Goal: Transaction & Acquisition: Obtain resource

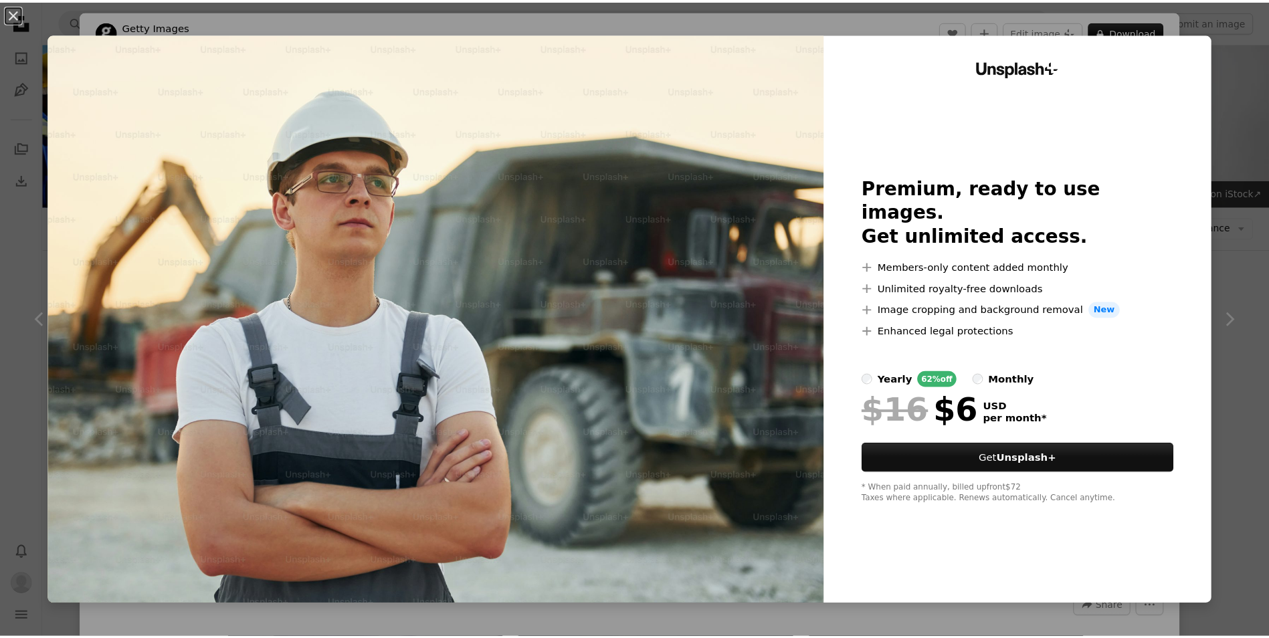
scroll to position [1338, 0]
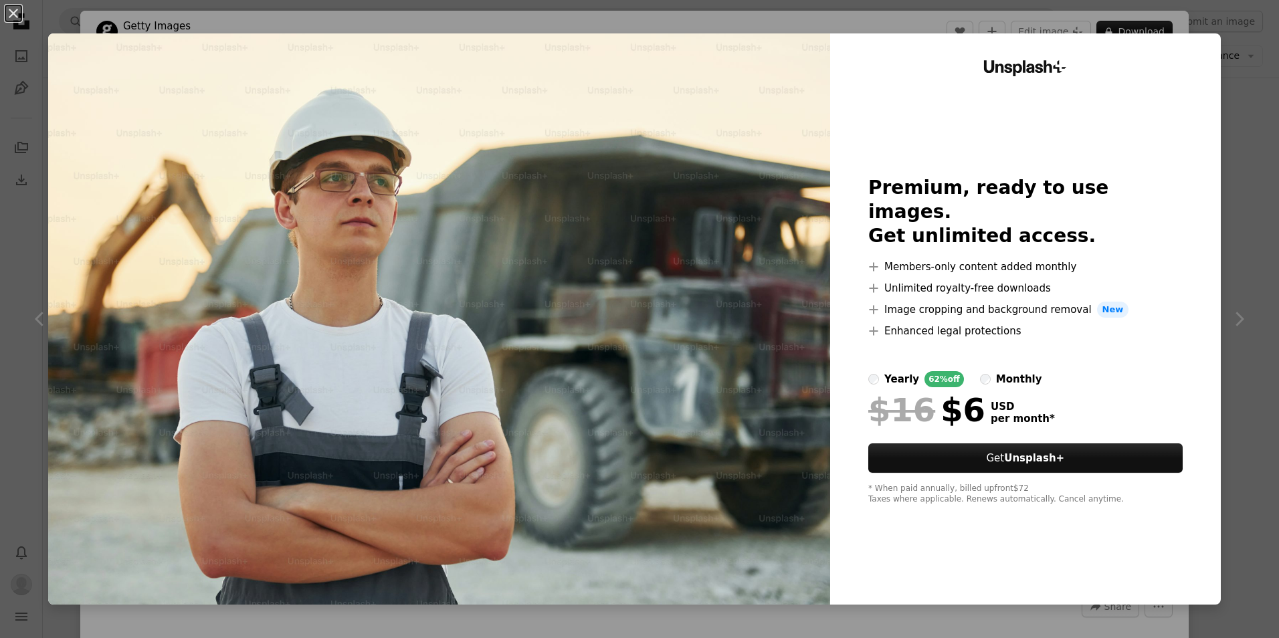
click at [1224, 62] on div "An X shape Unsplash+ Premium, ready to use images. Get unlimited access. A plus…" at bounding box center [639, 319] width 1279 height 638
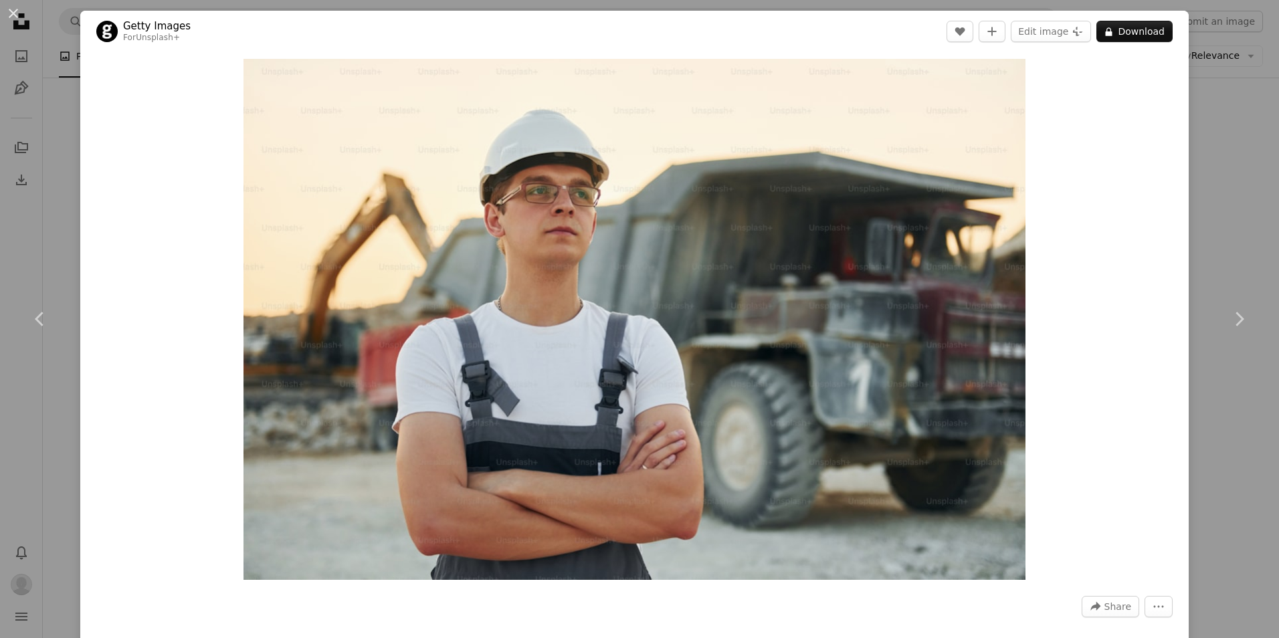
click at [1186, 361] on div "An X shape Chevron left Chevron right Getty Images For Unsplash+ A heart A plus…" at bounding box center [639, 319] width 1279 height 638
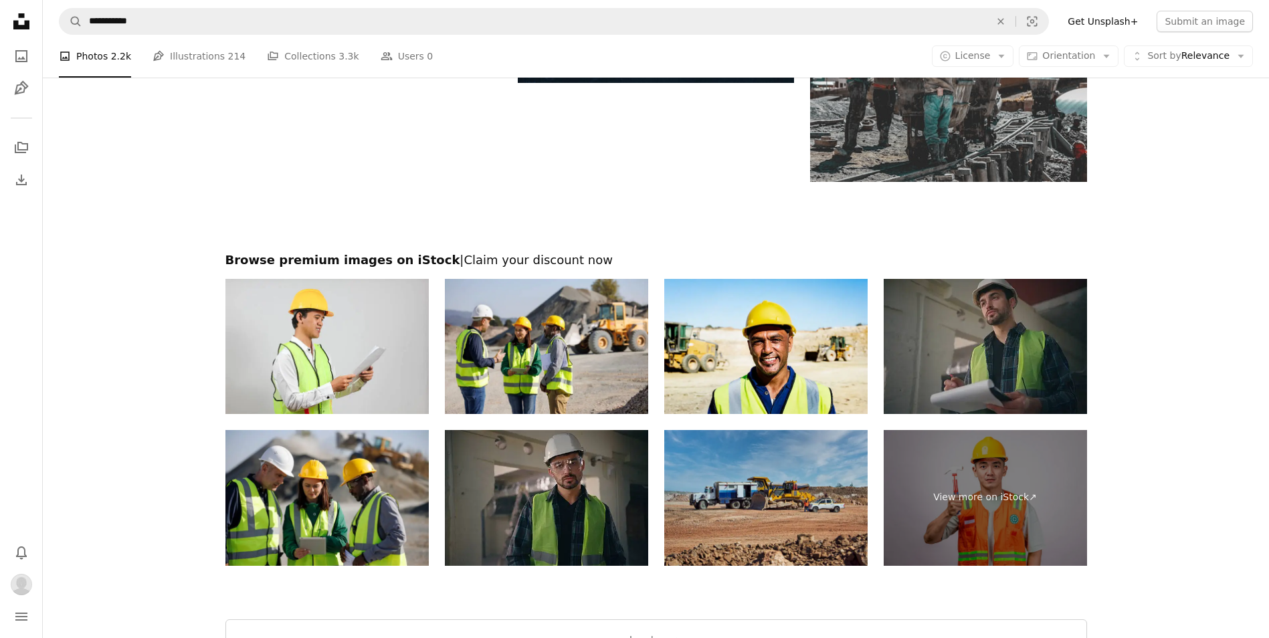
scroll to position [2475, 0]
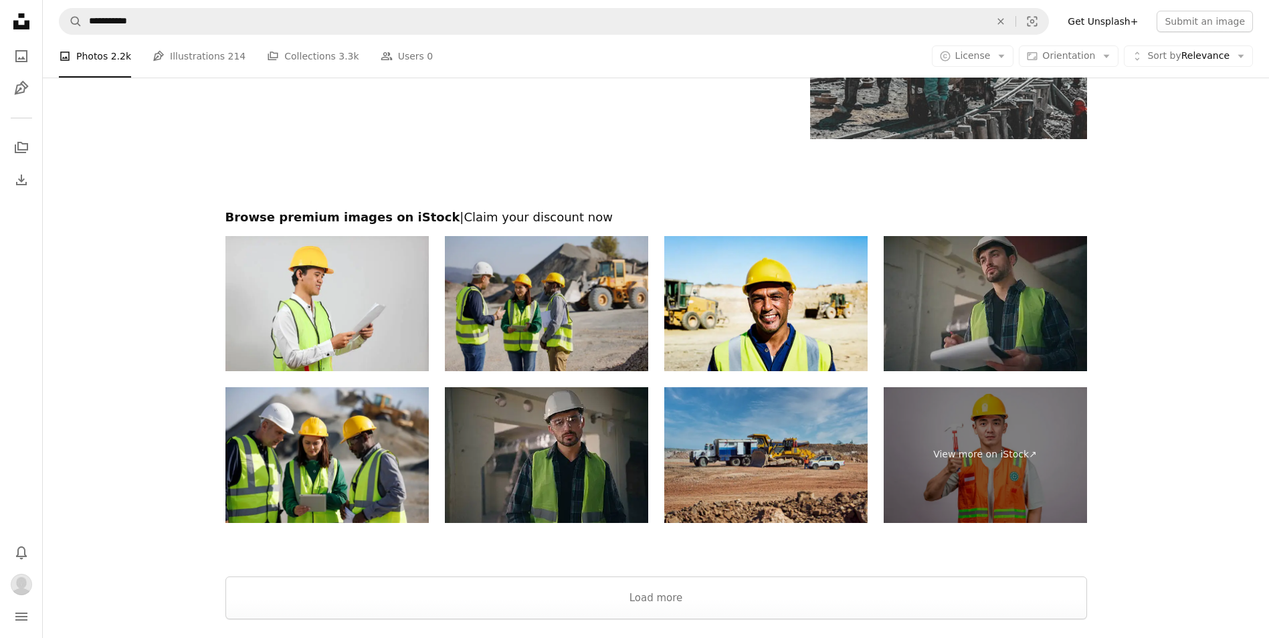
click at [581, 280] on img at bounding box center [546, 304] width 203 height 136
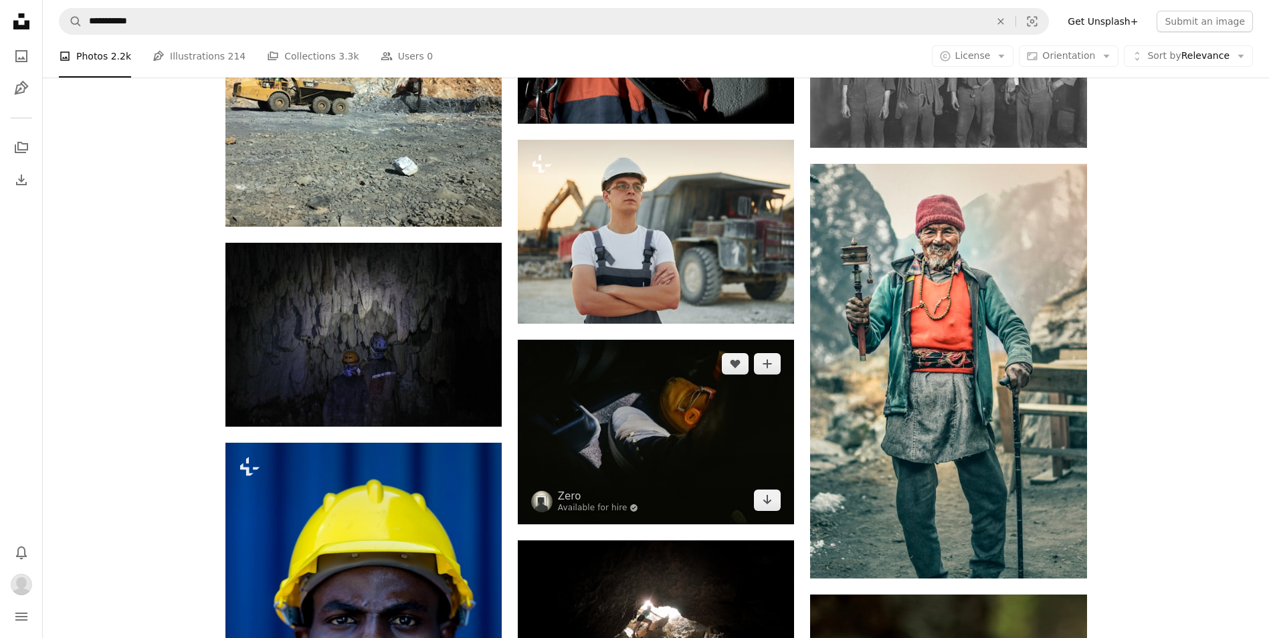
scroll to position [1271, 0]
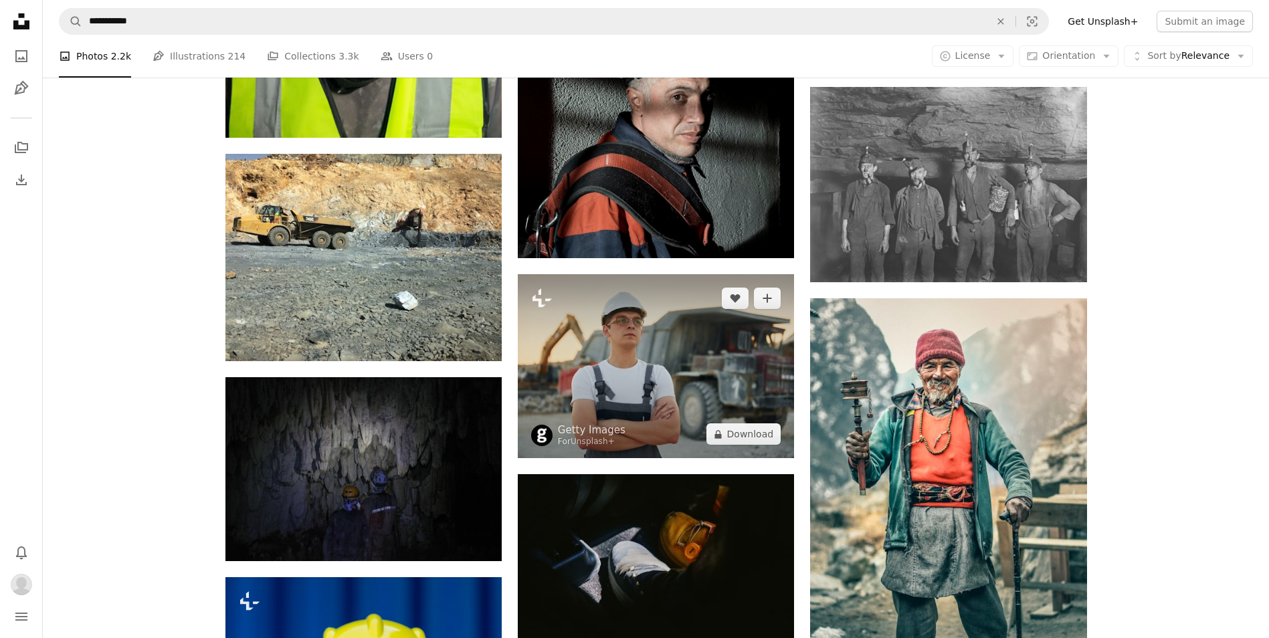
click at [708, 341] on img at bounding box center [656, 366] width 276 height 184
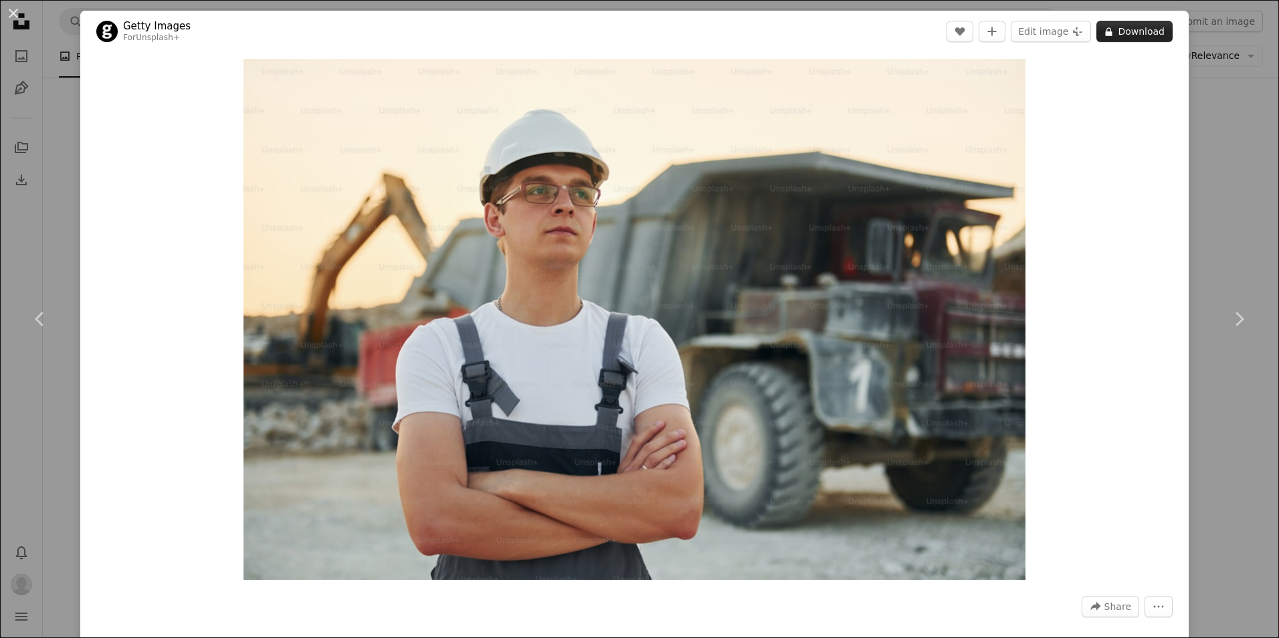
click at [1117, 30] on button "A lock Download" at bounding box center [1134, 31] width 76 height 21
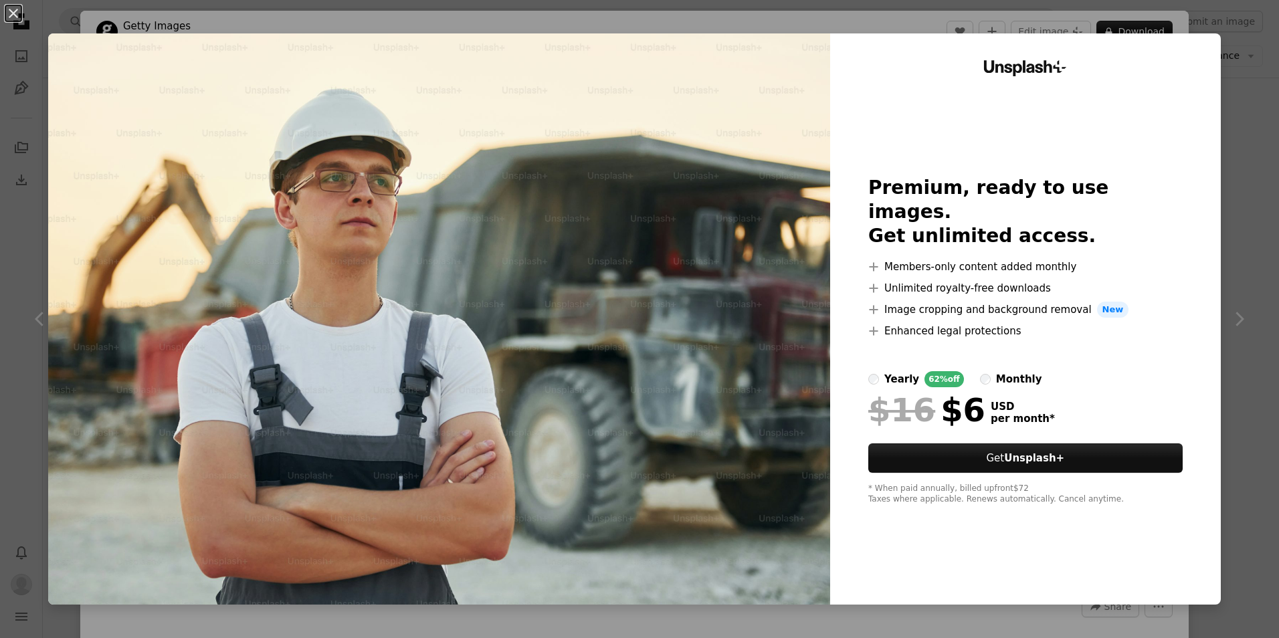
click at [1187, 78] on div "Unsplash+ Premium, ready to use images. Get unlimited access. A plus sign Membe…" at bounding box center [1025, 318] width 391 height 571
click at [17, 17] on button "An X shape" at bounding box center [13, 13] width 16 height 16
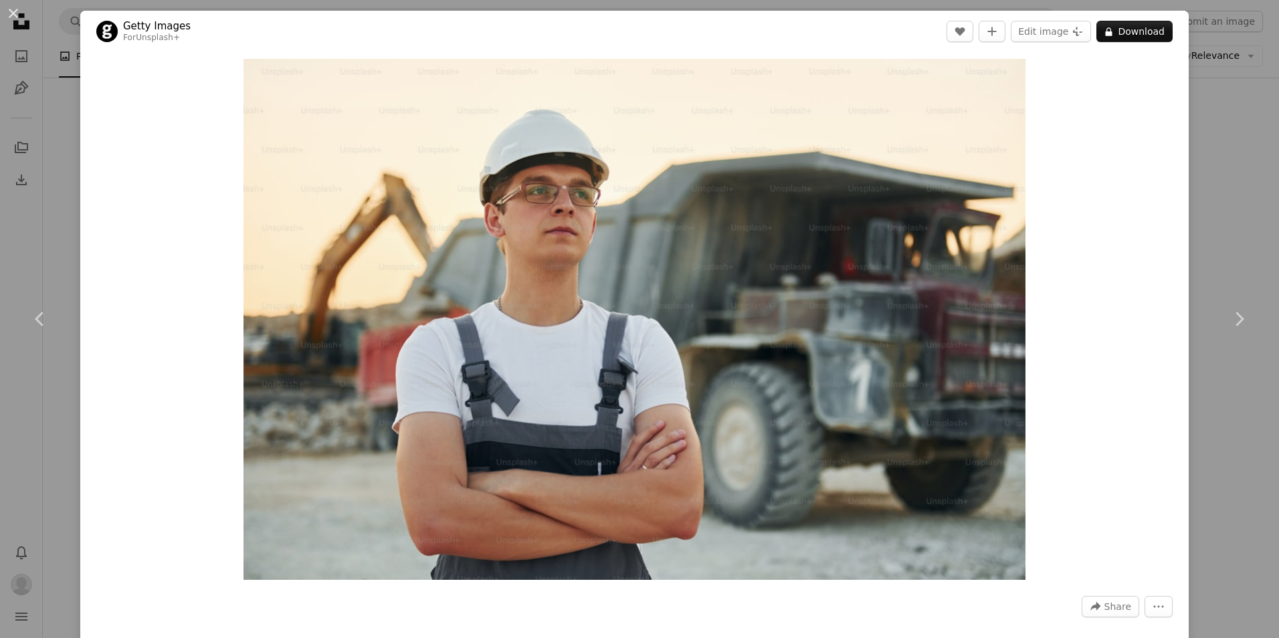
click at [61, 227] on div "An X shape Chevron left Chevron right Getty Images For Unsplash+ A heart A plus…" at bounding box center [639, 319] width 1279 height 638
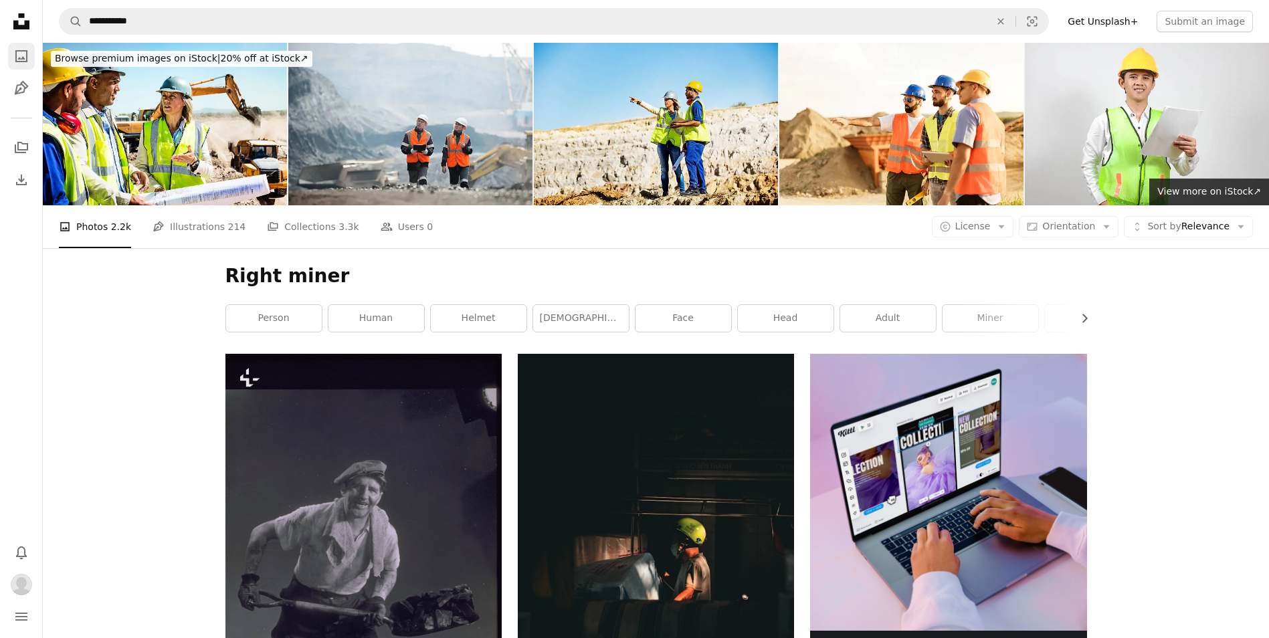
click at [29, 61] on link "A photo" at bounding box center [21, 56] width 27 height 27
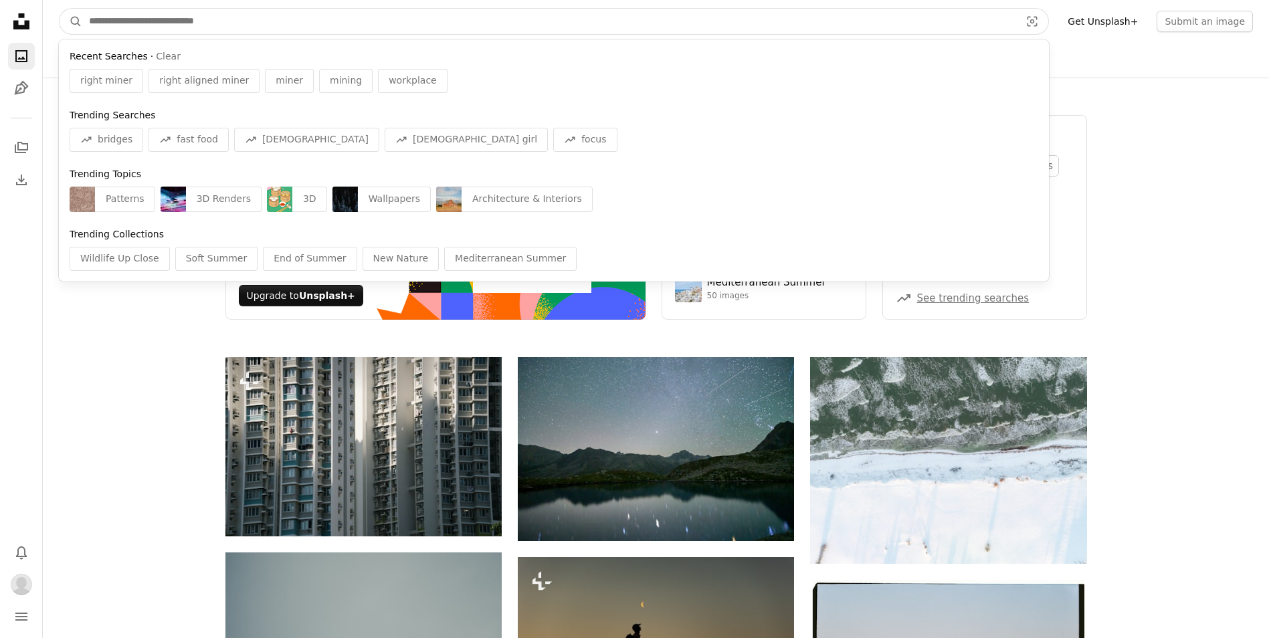
click at [242, 17] on input "Find visuals sitewide" at bounding box center [549, 21] width 934 height 25
click at [119, 25] on input "Find visuals sitewide" at bounding box center [549, 21] width 934 height 25
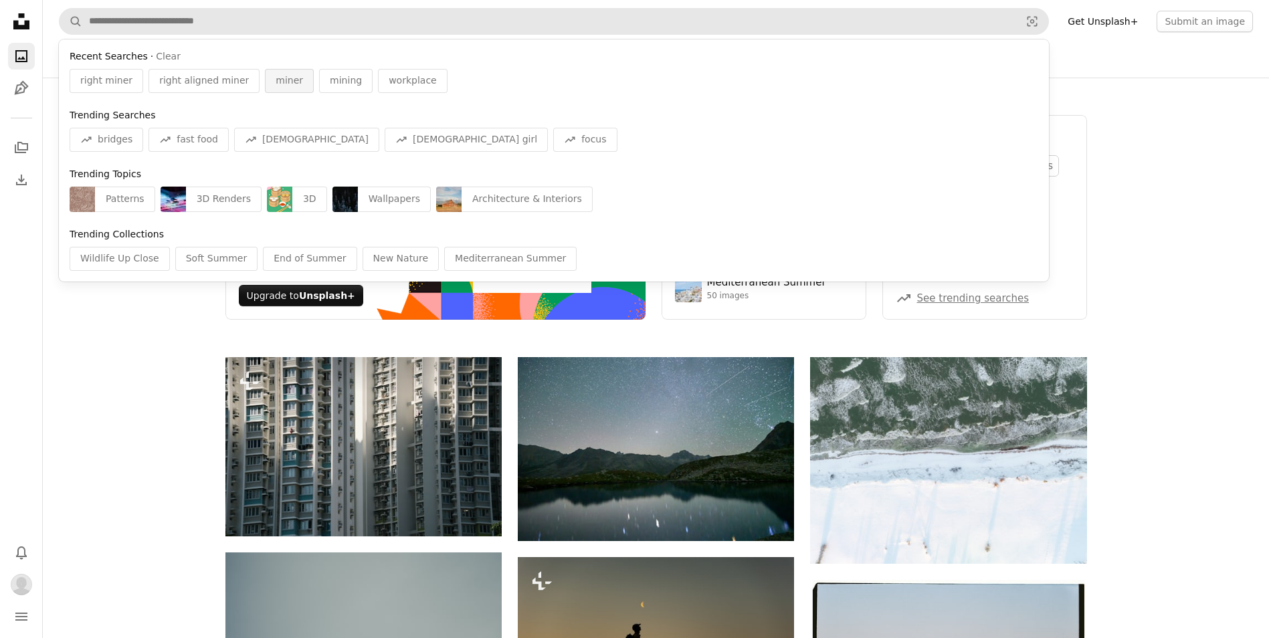
click at [276, 80] on span "miner" at bounding box center [289, 80] width 27 height 13
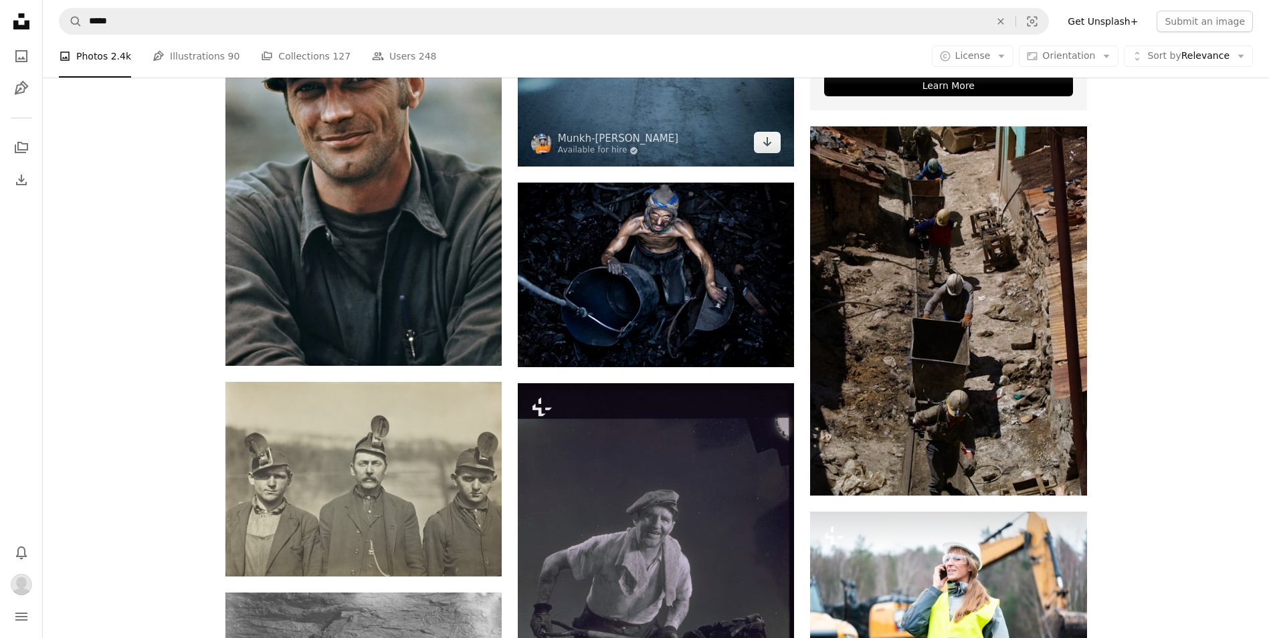
scroll to position [803, 0]
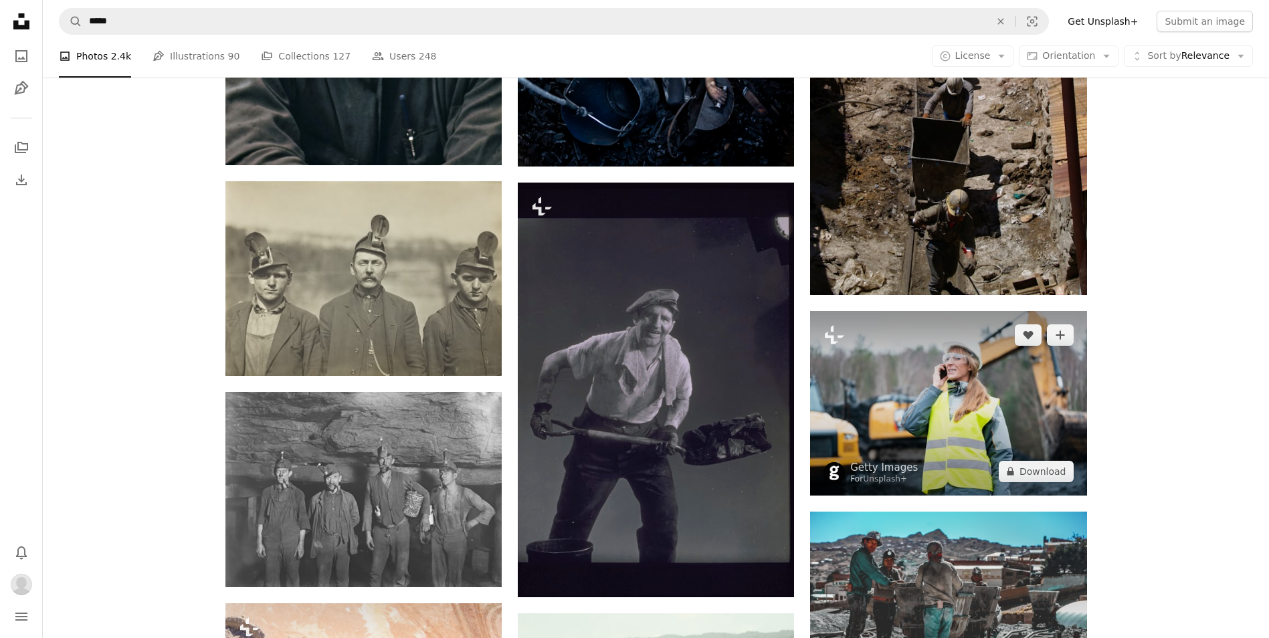
click at [967, 395] on img at bounding box center [948, 403] width 276 height 185
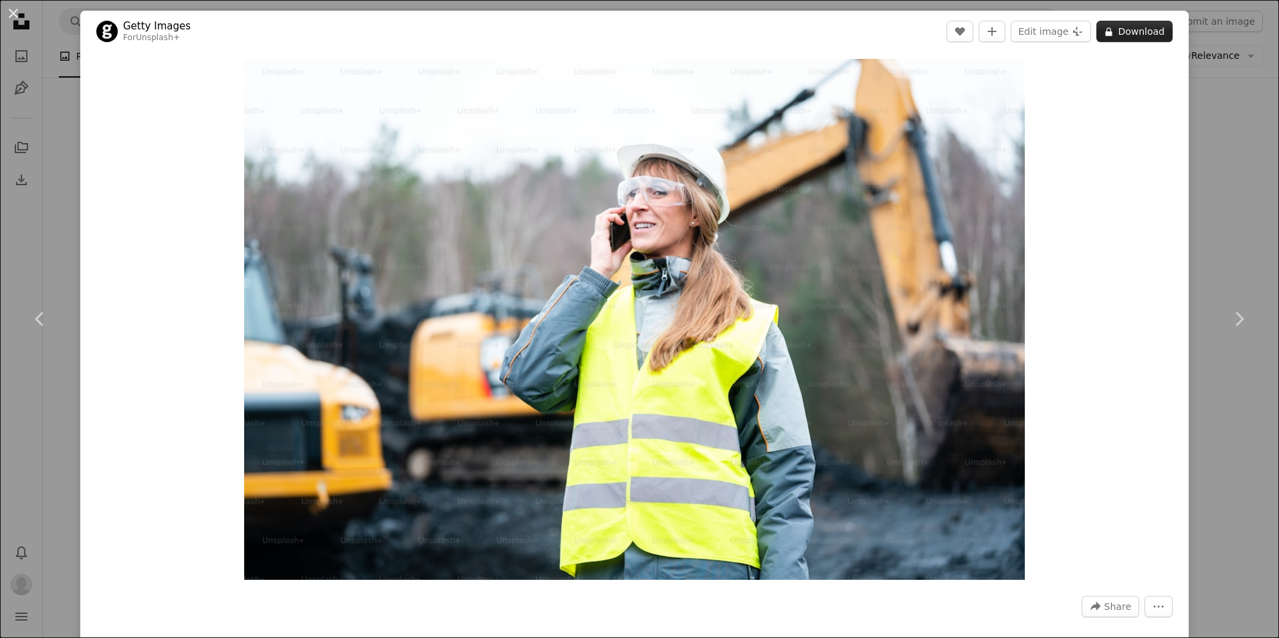
click at [1143, 40] on button "A lock Download" at bounding box center [1134, 31] width 76 height 21
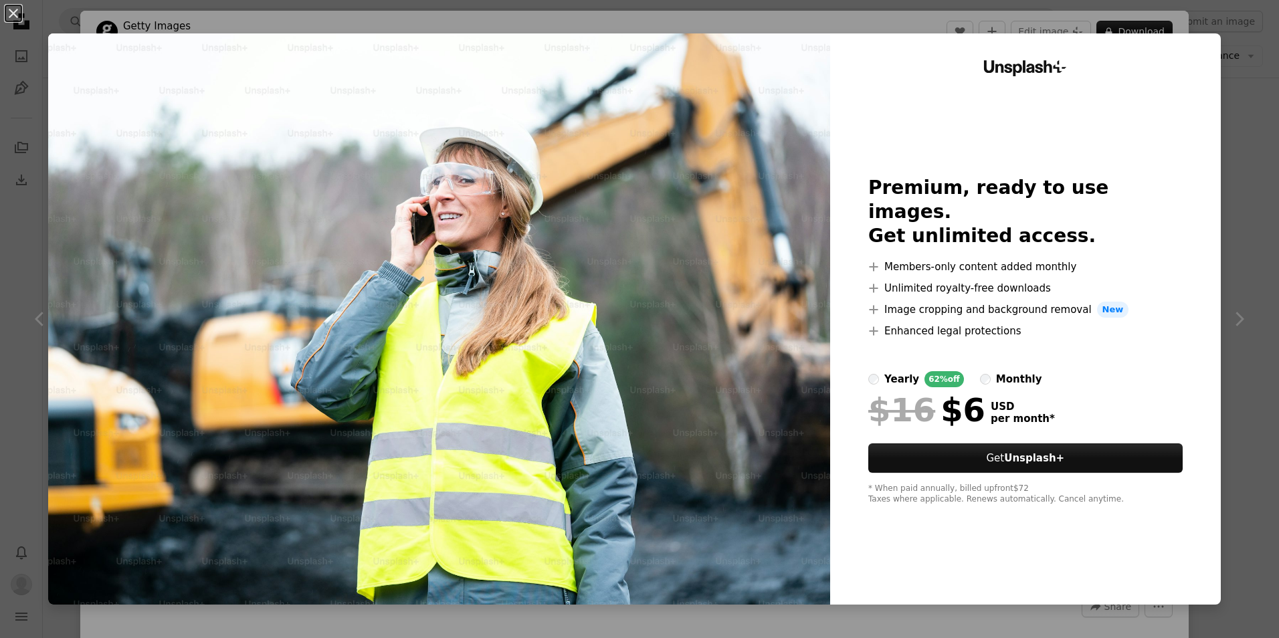
click at [1225, 50] on div "An X shape Unsplash+ Premium, ready to use images. Get unlimited access. A plus…" at bounding box center [639, 319] width 1279 height 638
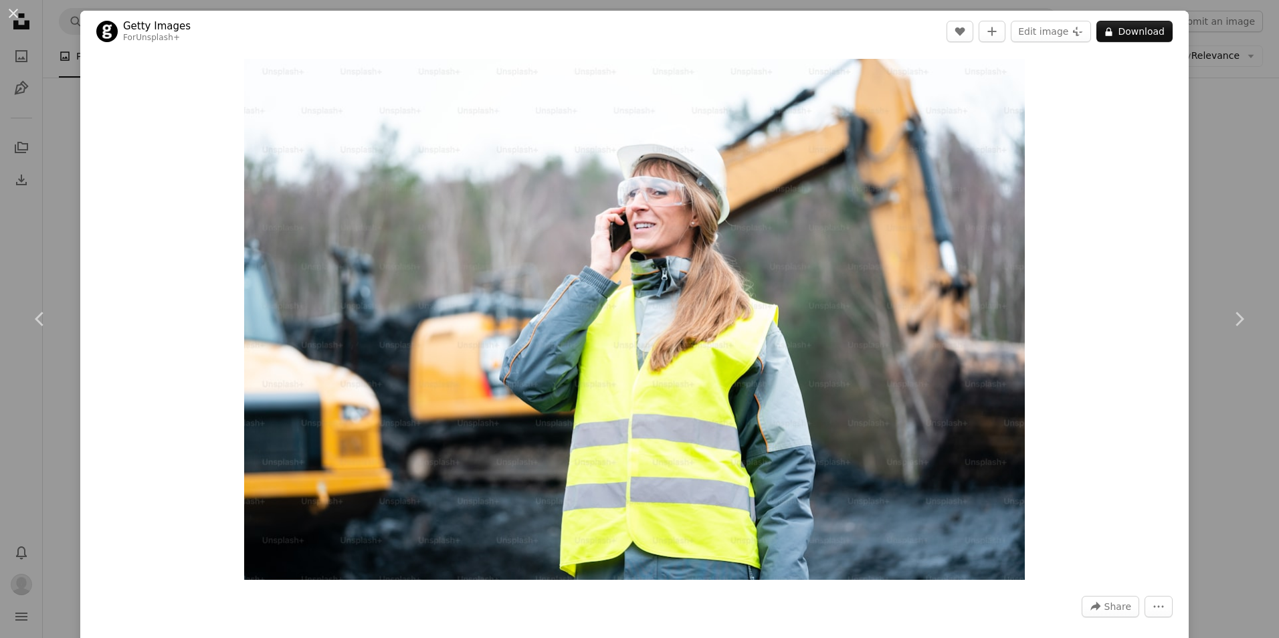
click at [1206, 142] on div "An X shape Chevron left Chevron right Getty Images For Unsplash+ A heart A plus…" at bounding box center [639, 319] width 1279 height 638
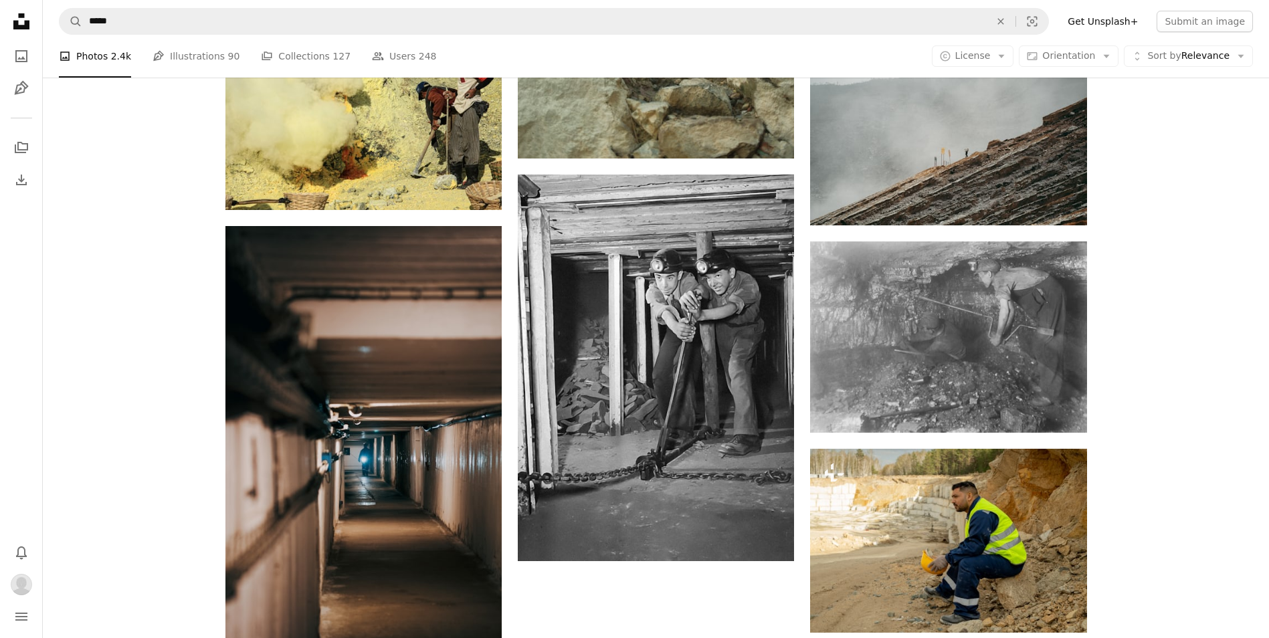
scroll to position [2007, 0]
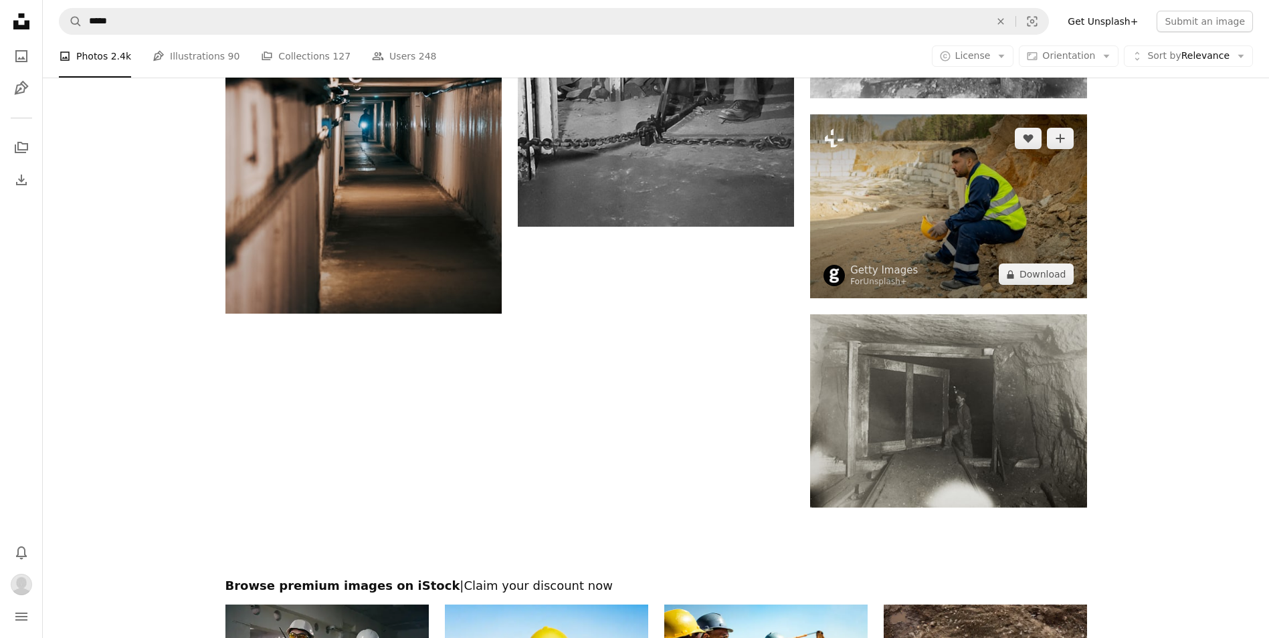
click at [955, 189] on img at bounding box center [948, 206] width 276 height 184
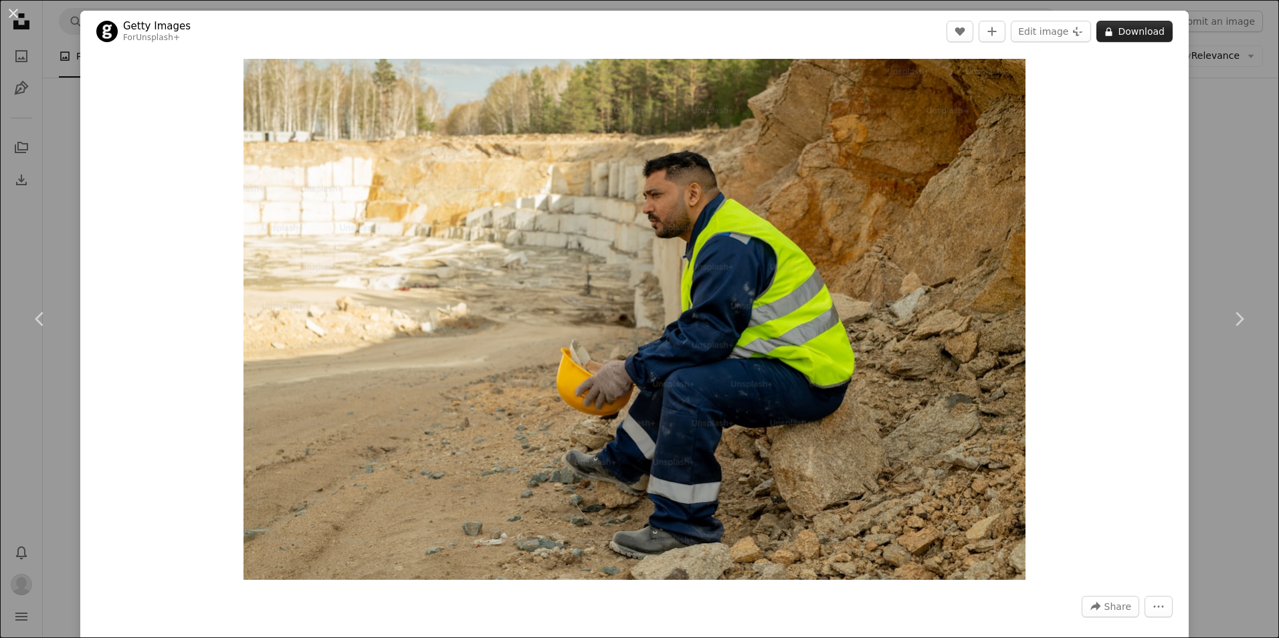
click at [1113, 30] on button "A lock Download" at bounding box center [1134, 31] width 76 height 21
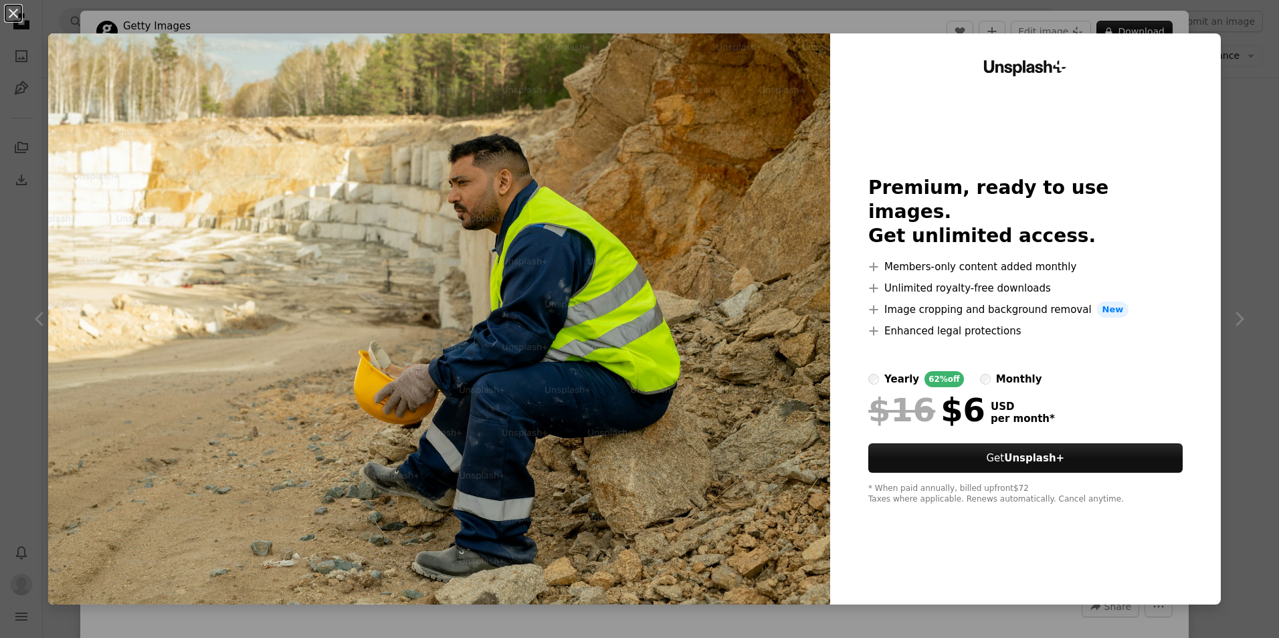
click at [1239, 35] on div "An X shape Unsplash+ Premium, ready to use images. Get unlimited access. A plus…" at bounding box center [639, 319] width 1279 height 638
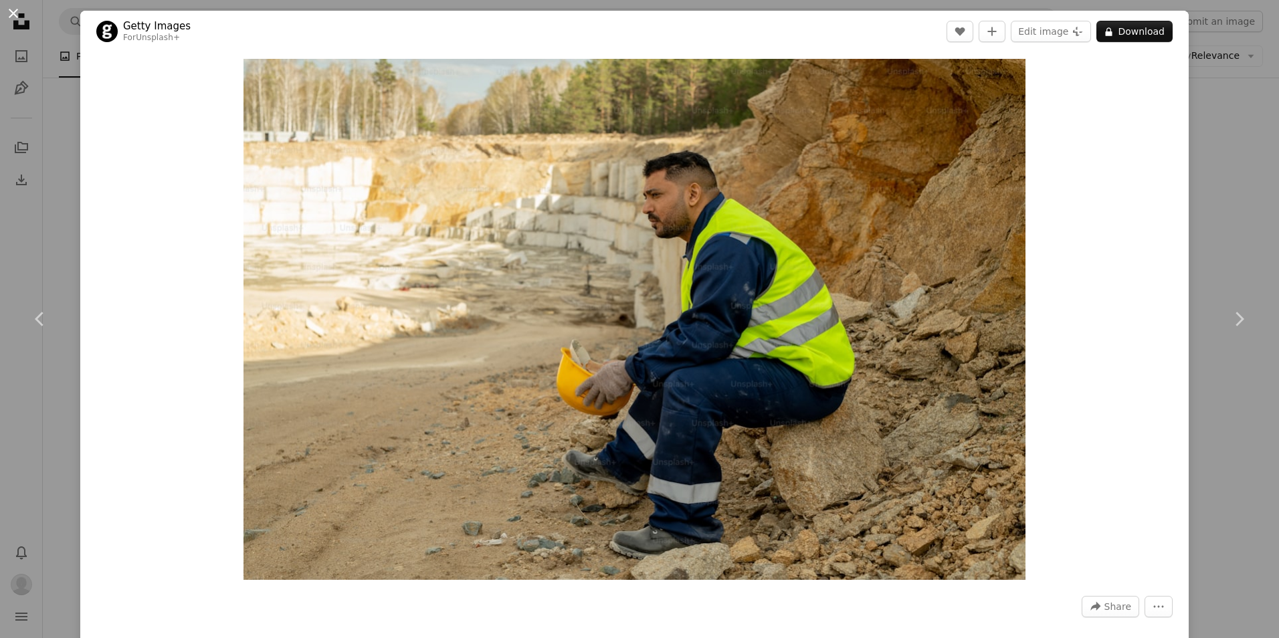
click at [13, 13] on button "An X shape" at bounding box center [13, 13] width 16 height 16
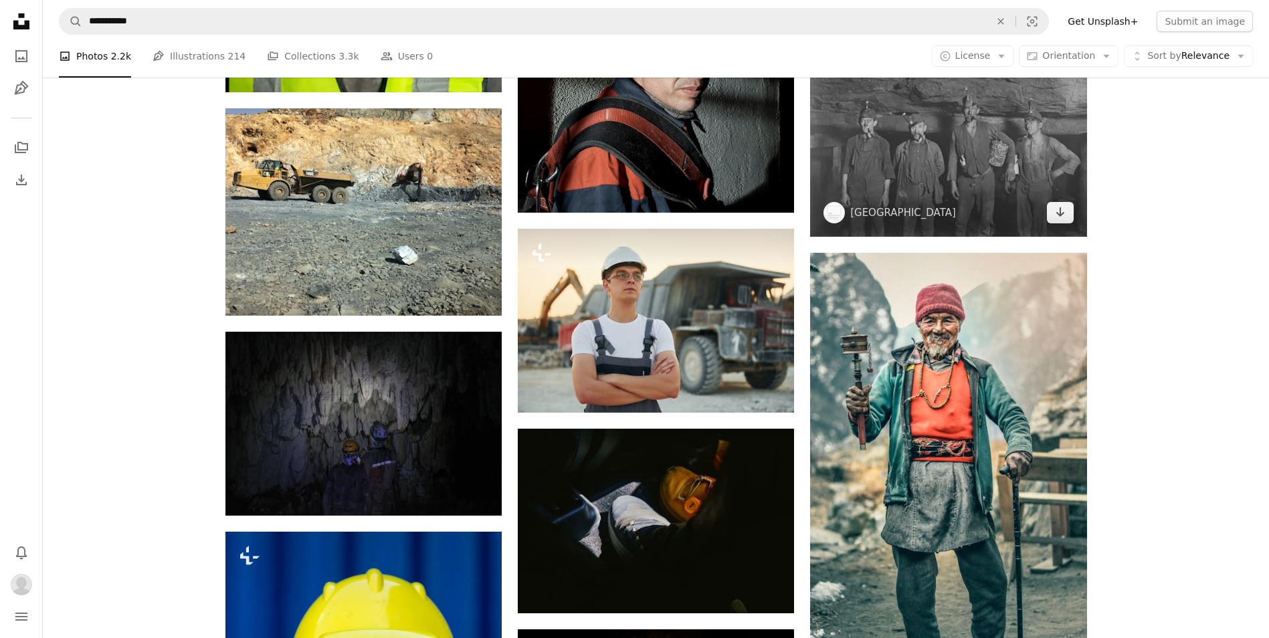
scroll to position [1405, 0]
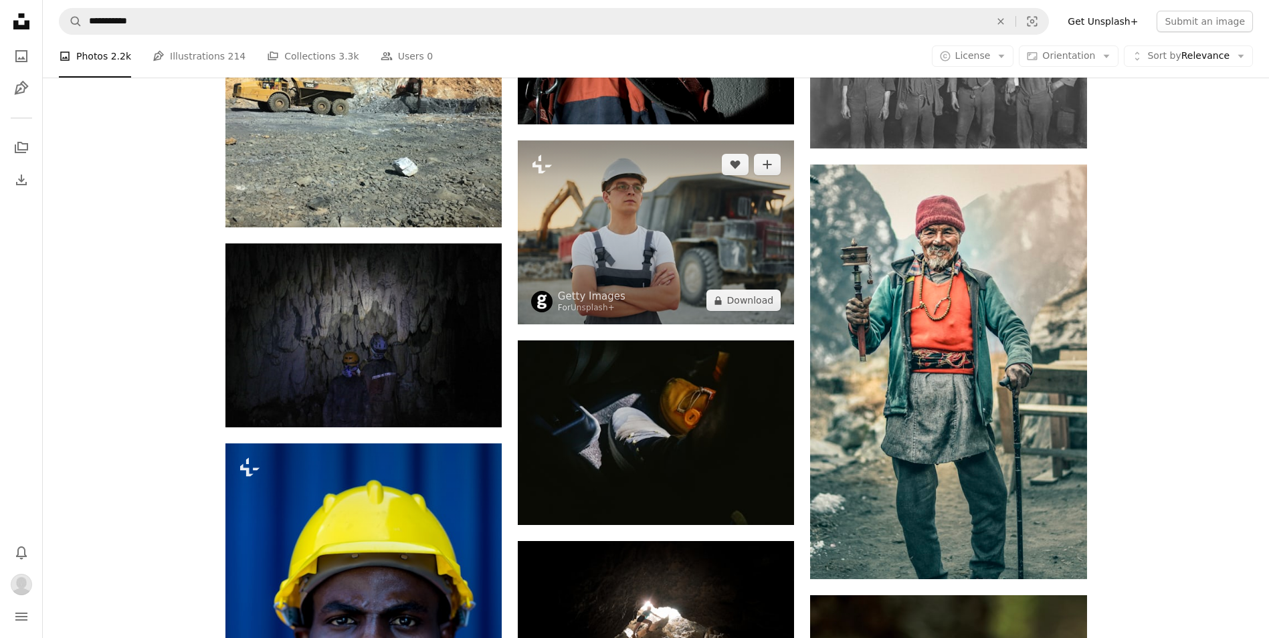
click at [775, 280] on img at bounding box center [656, 232] width 276 height 184
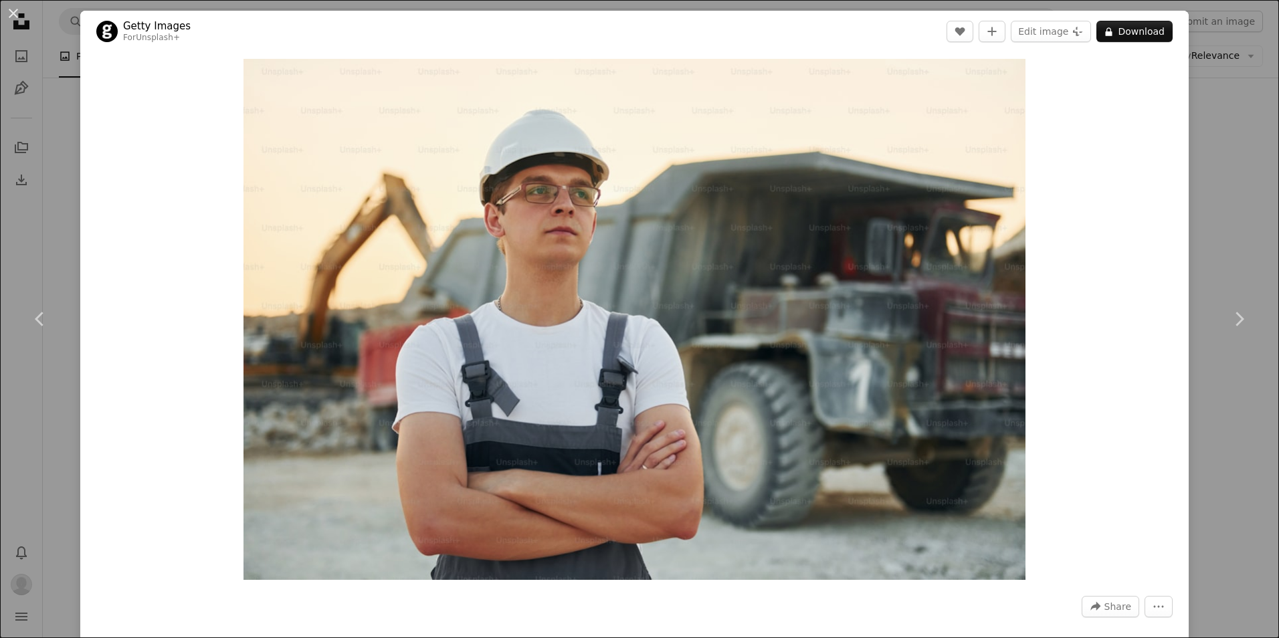
click at [1190, 227] on div "An X shape Chevron left Chevron right Getty Images For Unsplash+ A heart A plus…" at bounding box center [639, 319] width 1279 height 638
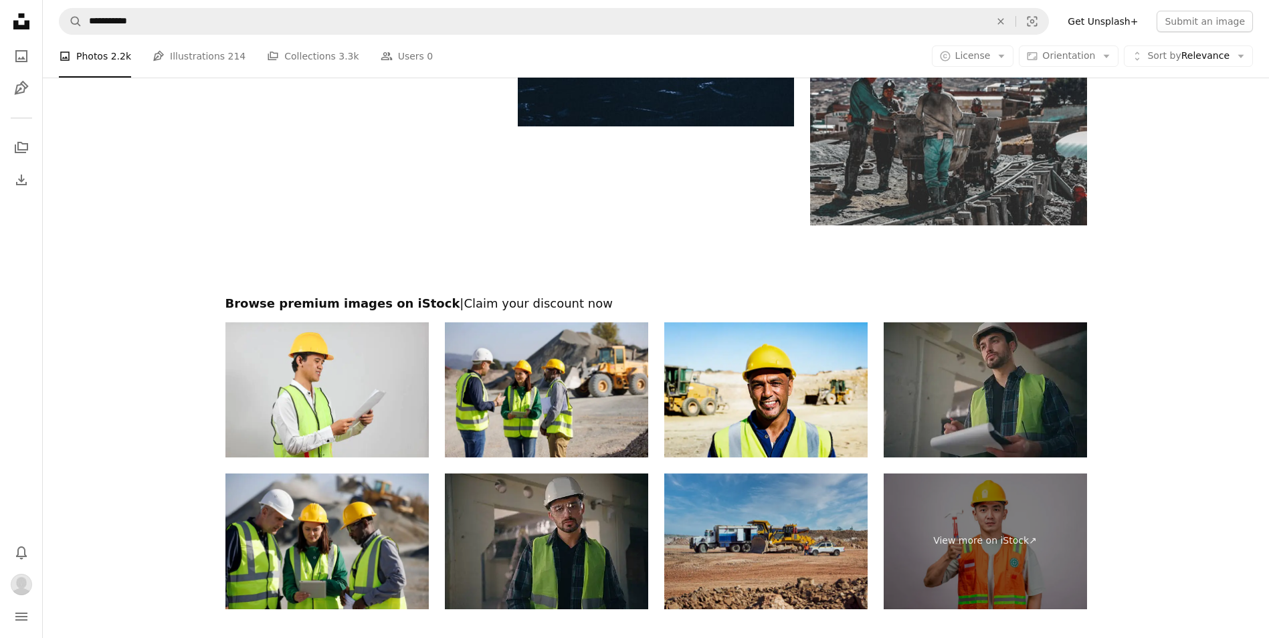
scroll to position [2408, 0]
